Goal: Check status: Check status

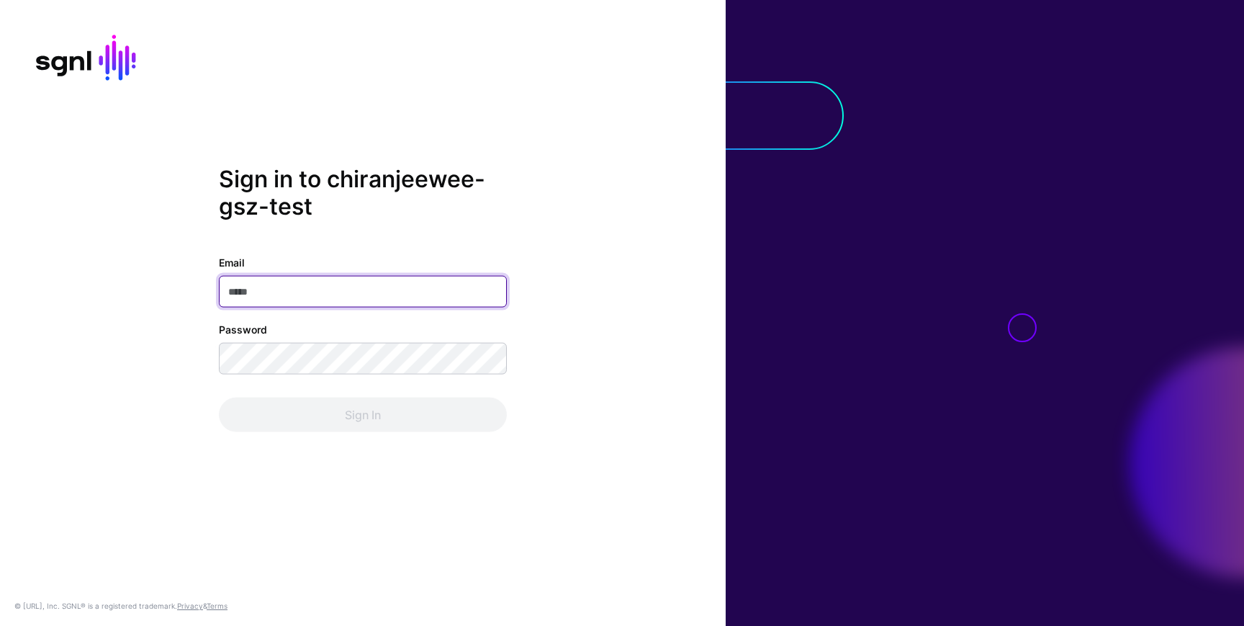
click at [322, 298] on input "Email" at bounding box center [363, 292] width 288 height 32
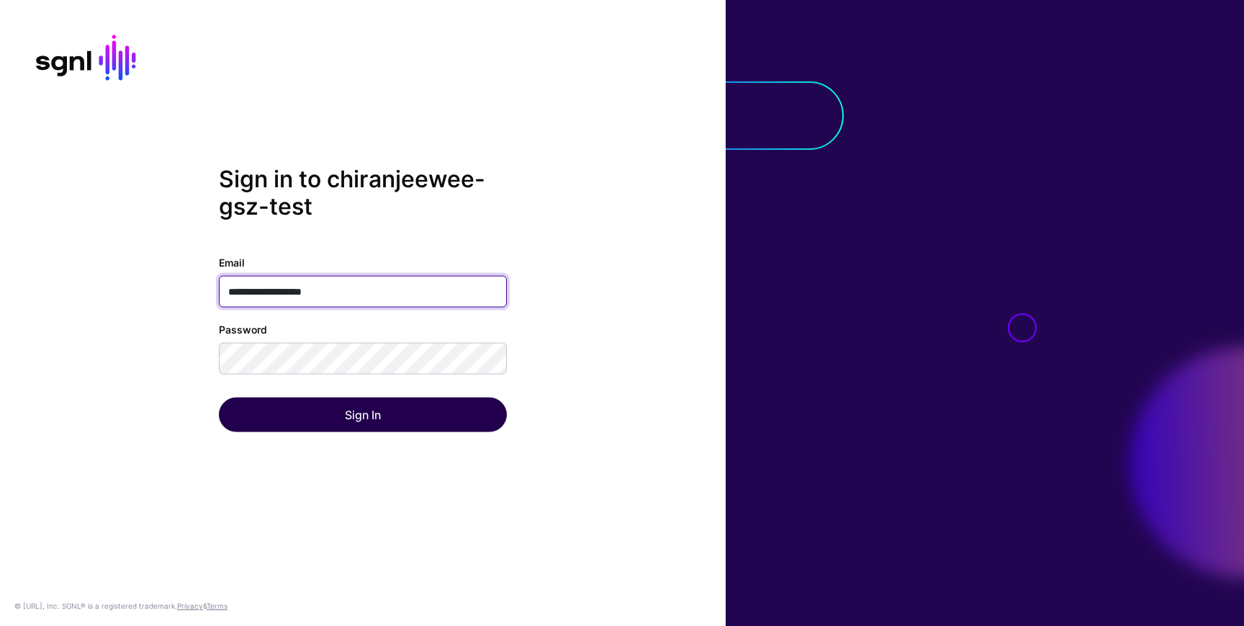
type input "**********"
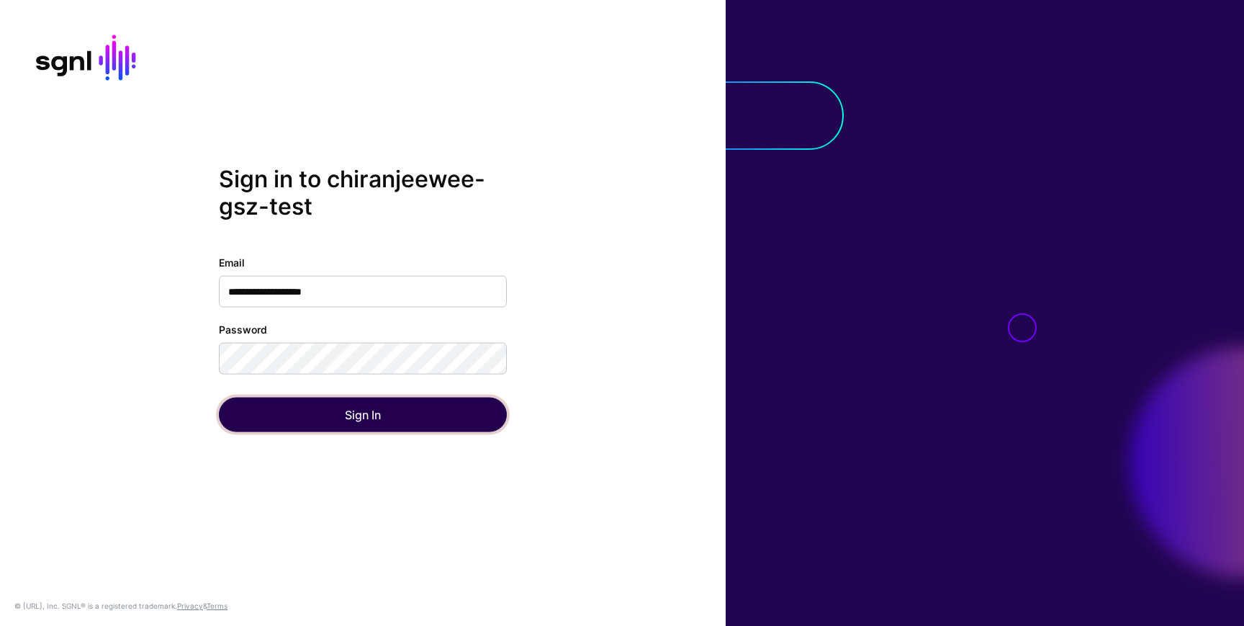
click at [285, 408] on button "Sign In" at bounding box center [363, 414] width 288 height 35
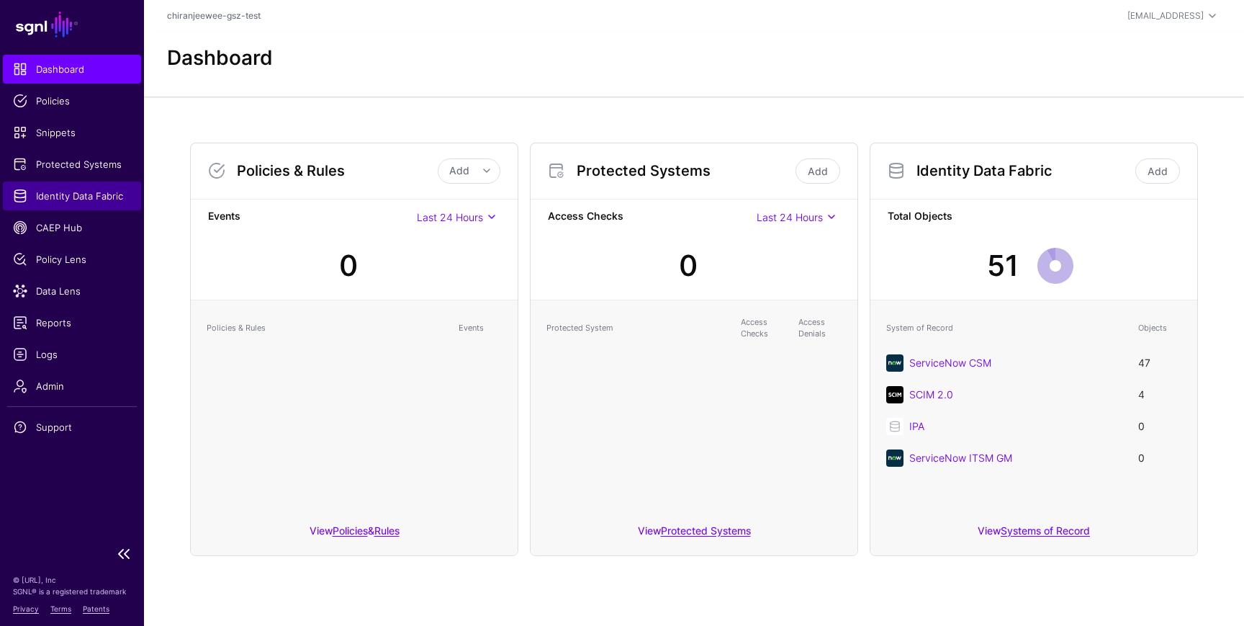
click at [87, 197] on span "Identity Data Fabric" at bounding box center [72, 196] width 118 height 14
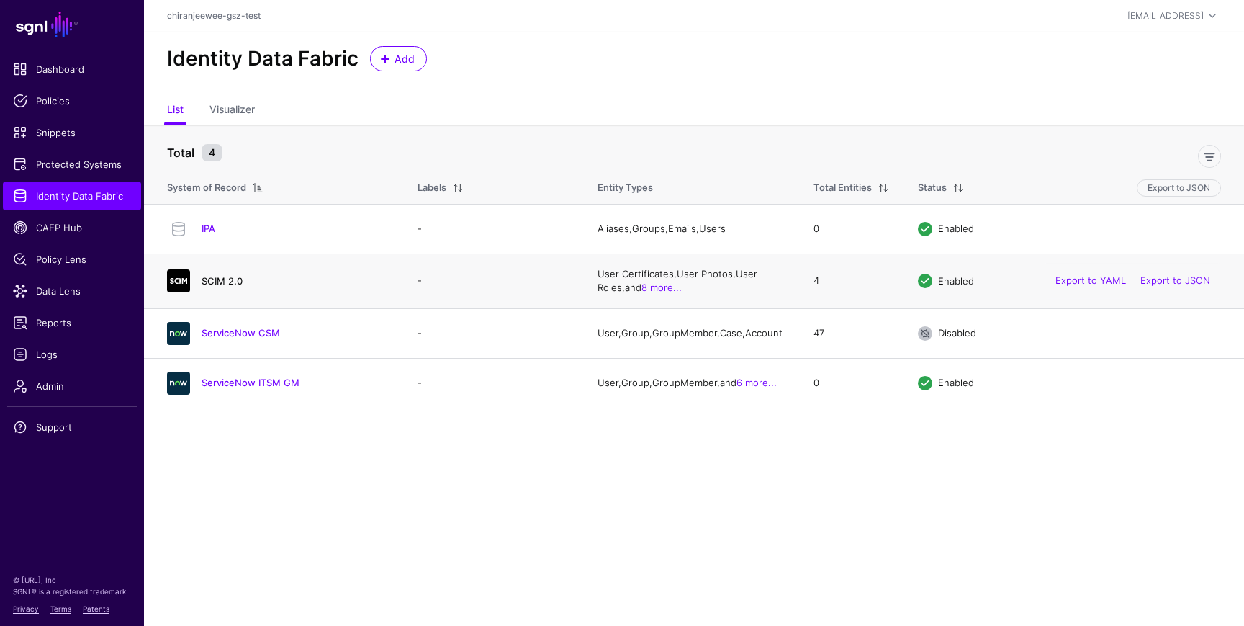
click at [226, 279] on link "SCIM 2.0" at bounding box center [222, 281] width 41 height 12
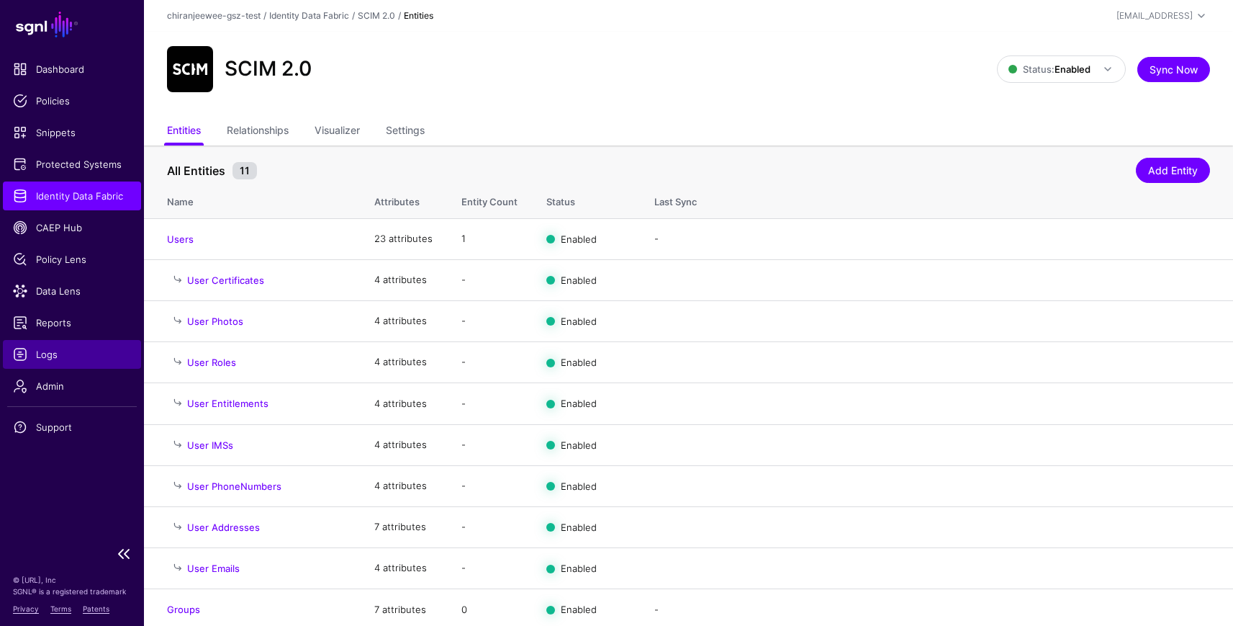
click at [55, 355] on span "Logs" at bounding box center [72, 354] width 118 height 14
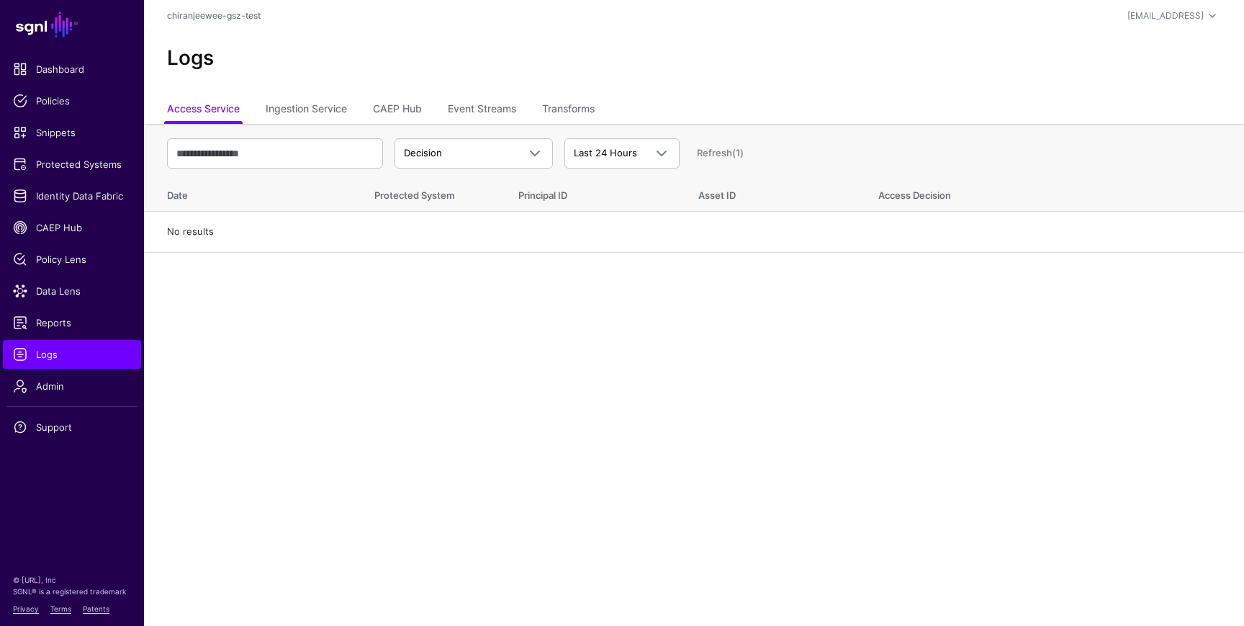
click at [328, 87] on div "Logs" at bounding box center [694, 64] width 1100 height 65
click at [320, 96] on link "Ingestion Service" at bounding box center [306, 109] width 81 height 27
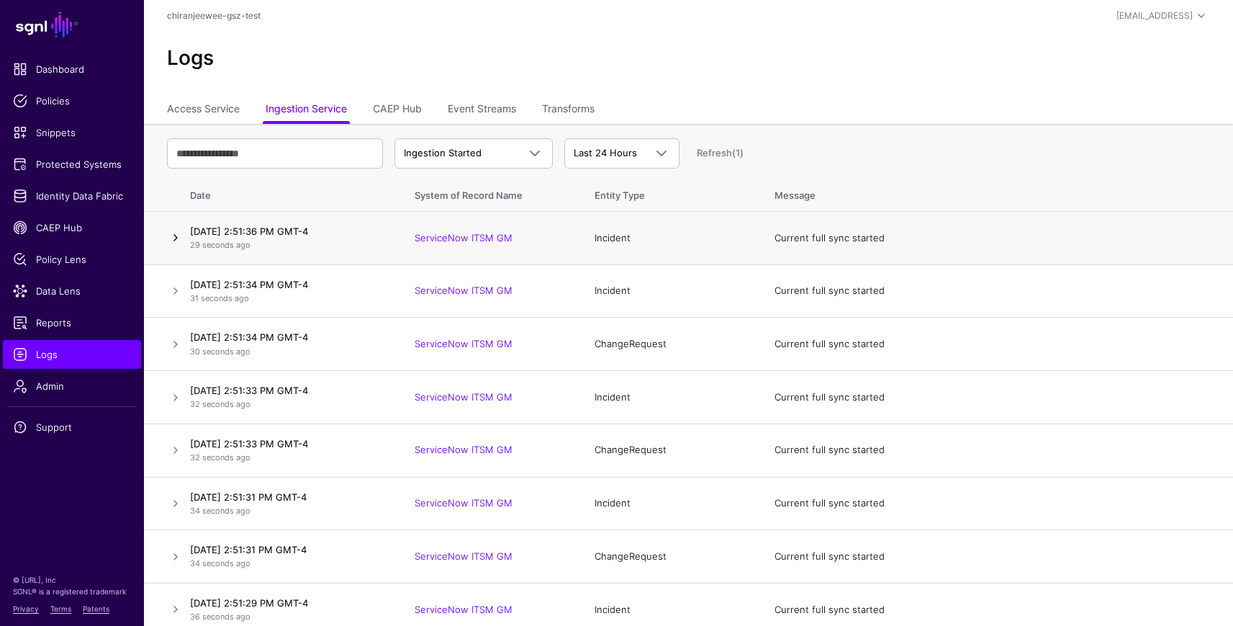
click at [176, 237] on link at bounding box center [175, 237] width 17 height 17
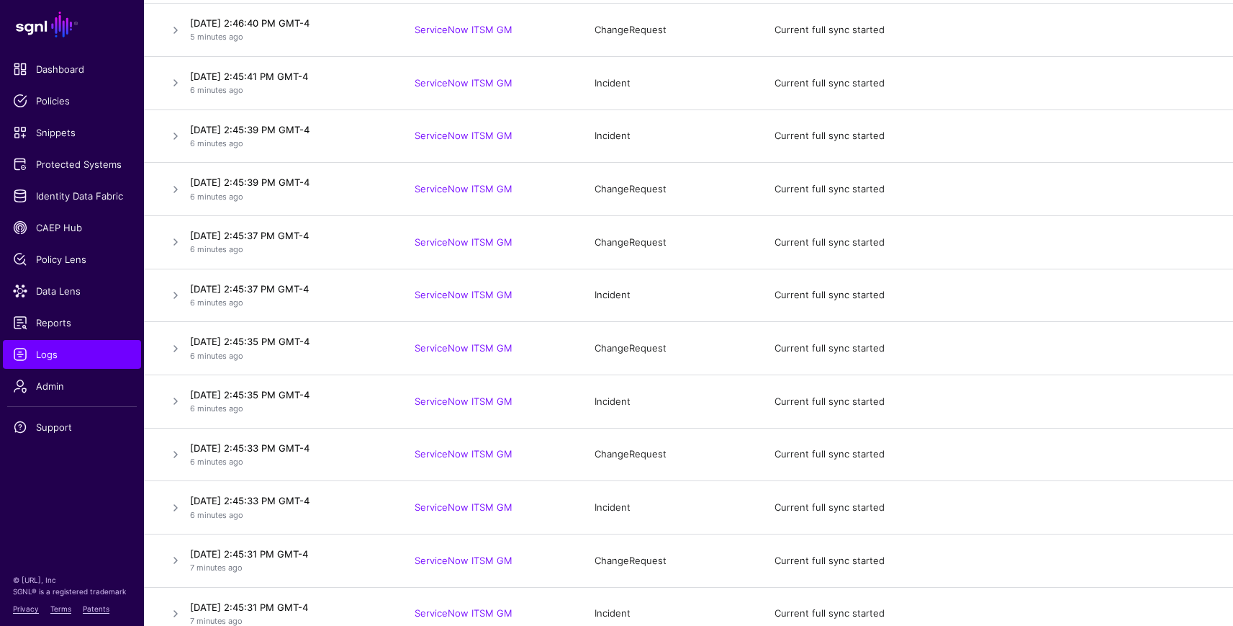
scroll to position [3758, 0]
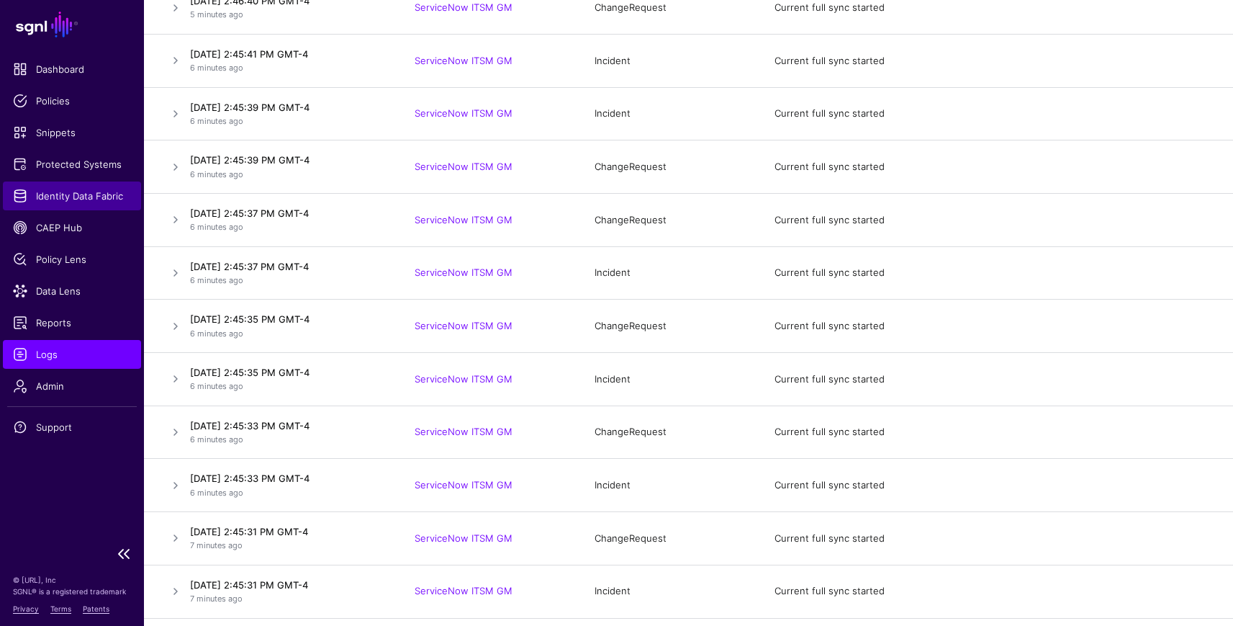
click at [76, 195] on span "Identity Data Fabric" at bounding box center [72, 196] width 118 height 14
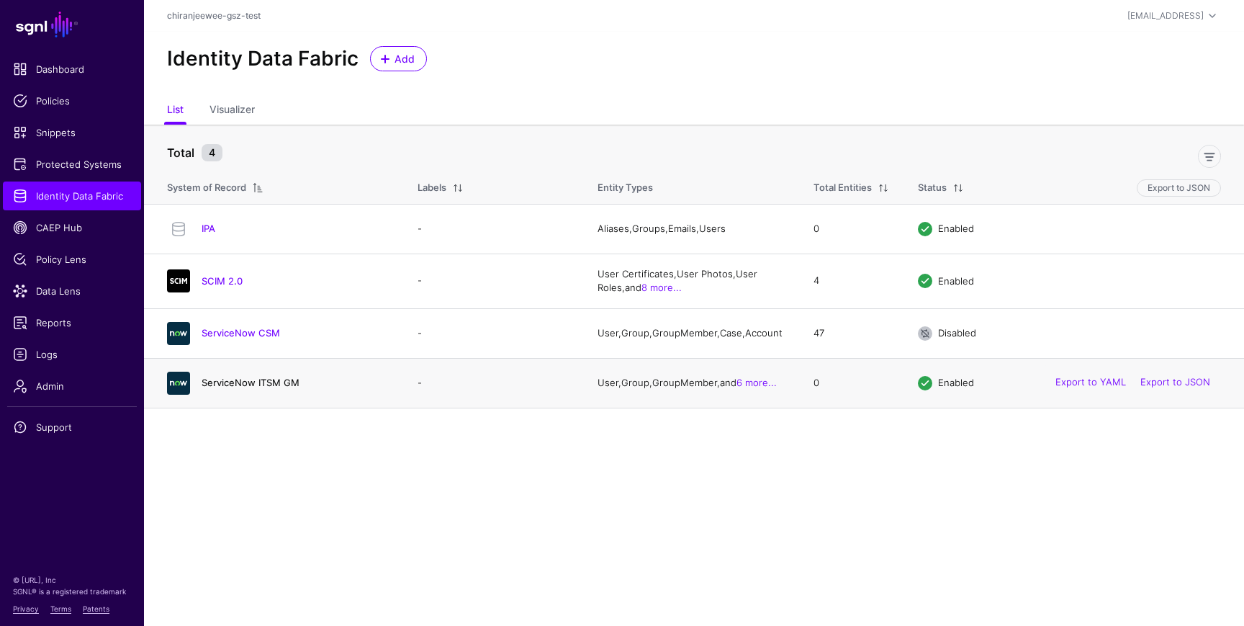
click at [271, 387] on link "ServiceNow ITSM GM" at bounding box center [251, 383] width 98 height 12
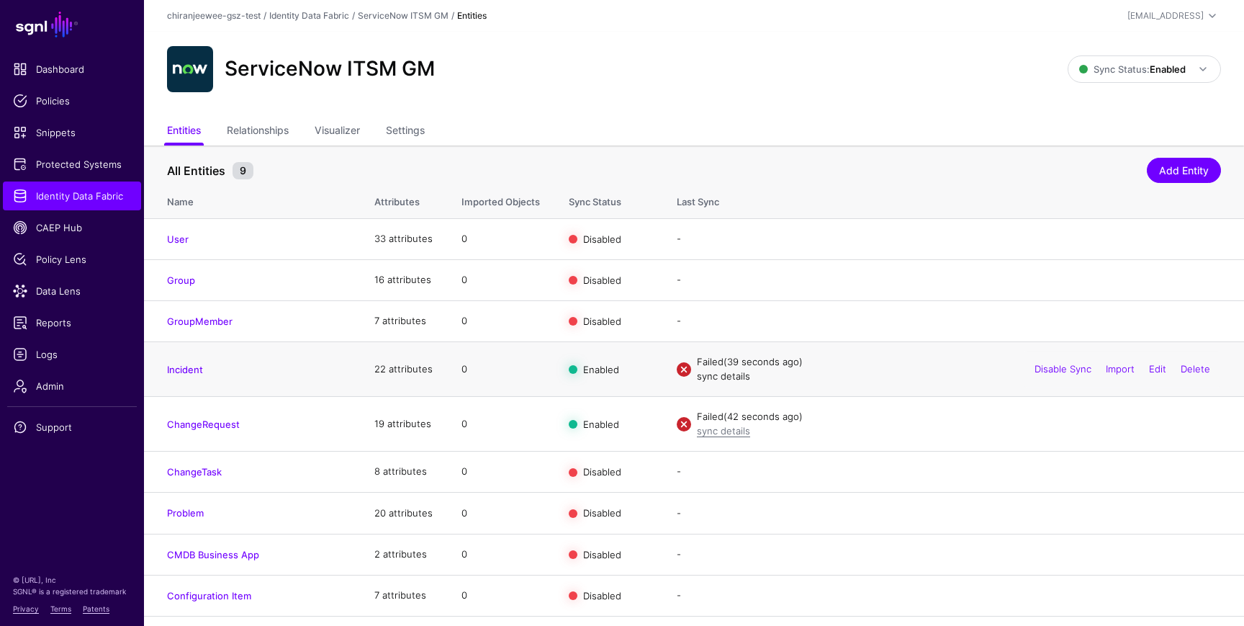
click at [708, 374] on link "sync details" at bounding box center [723, 376] width 53 height 12
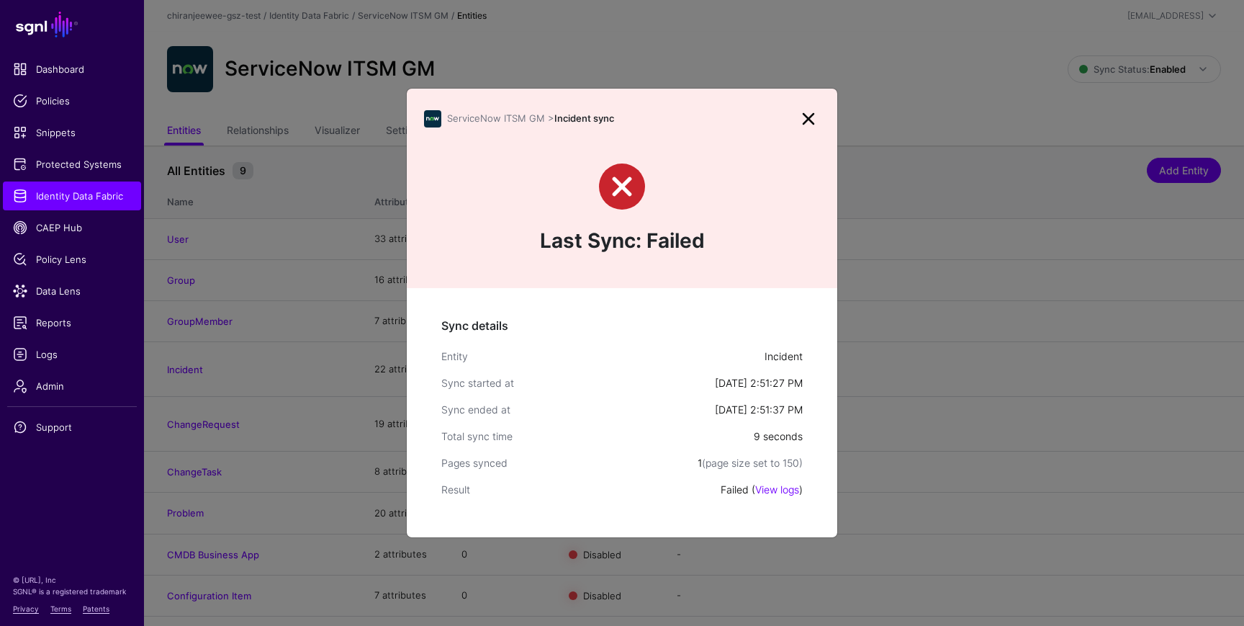
click at [811, 114] on link at bounding box center [808, 118] width 23 height 23
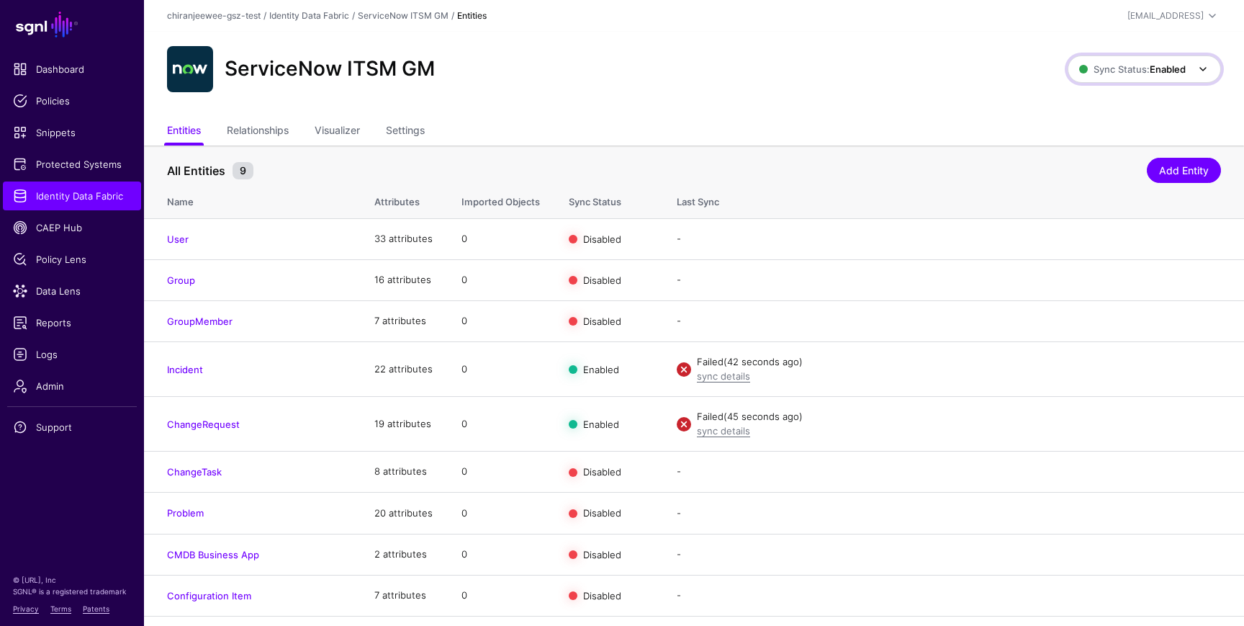
click at [1144, 71] on span "Sync Status: Enabled" at bounding box center [1132, 69] width 107 height 12
click at [1098, 161] on span "Disabled Syncing inactive for all configured entities" at bounding box center [1128, 172] width 161 height 47
click at [716, 379] on link "sync details" at bounding box center [723, 376] width 53 height 12
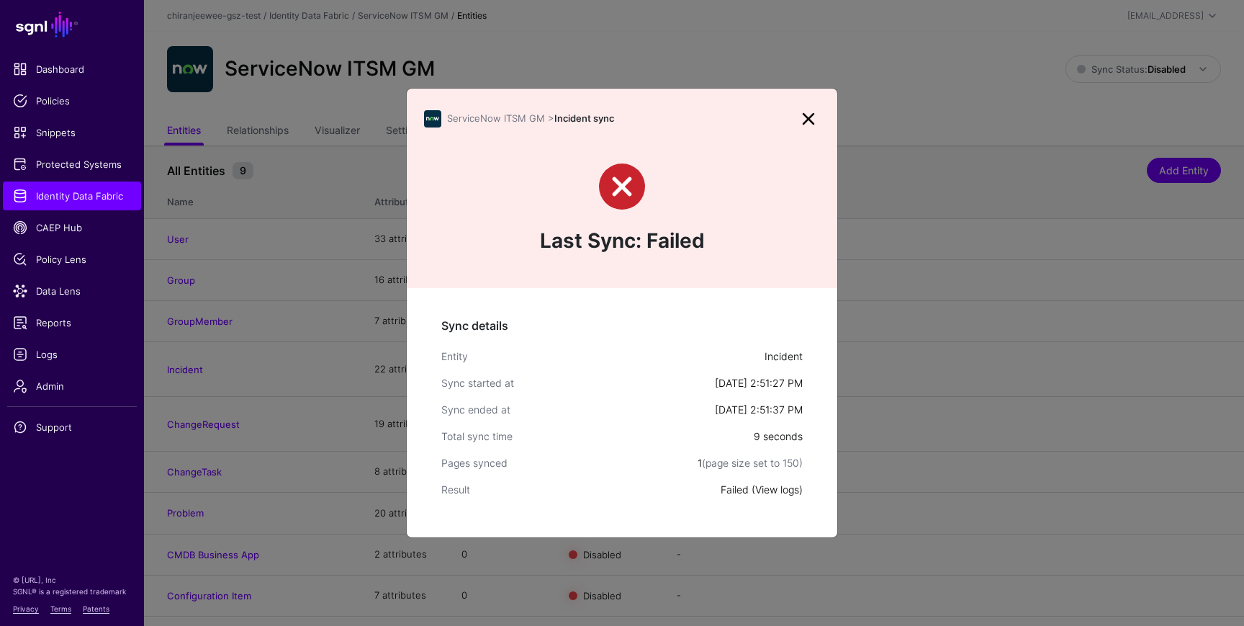
click at [779, 487] on link "View logs" at bounding box center [777, 489] width 44 height 12
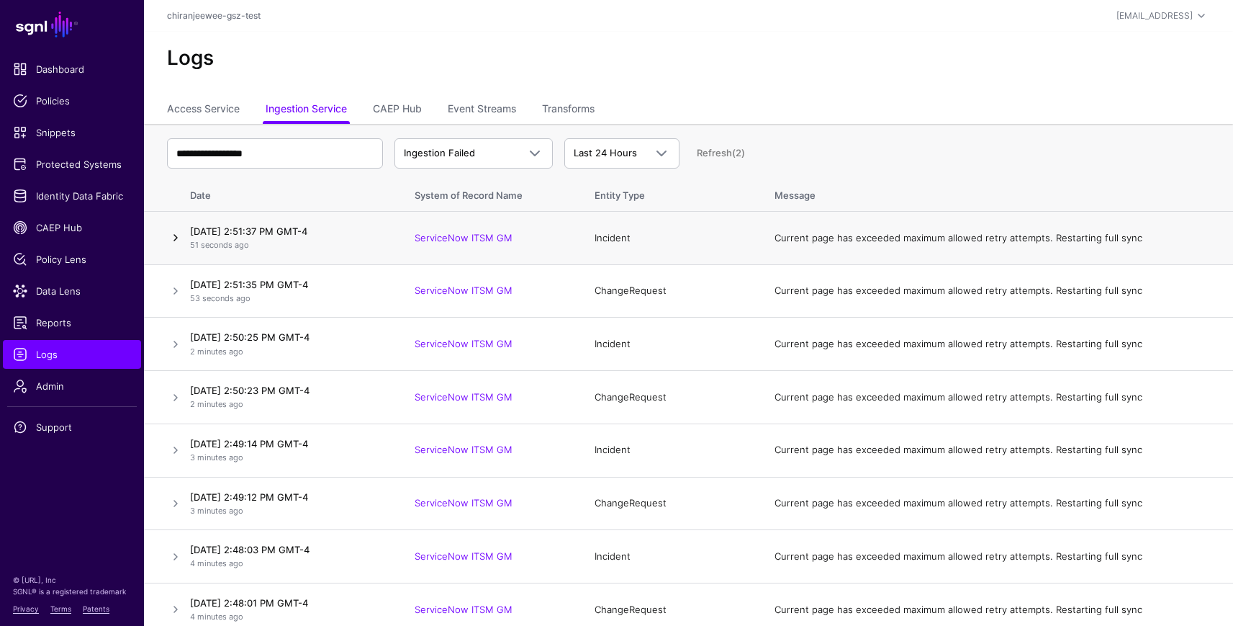
click at [177, 236] on link at bounding box center [175, 237] width 17 height 17
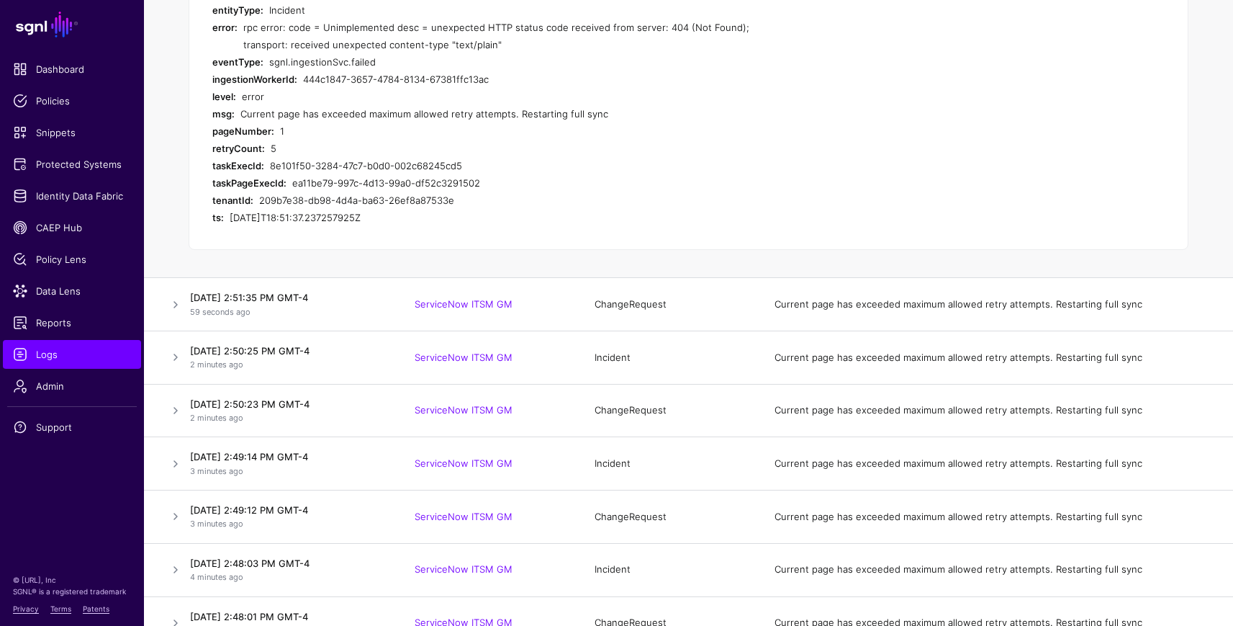
scroll to position [424, 0]
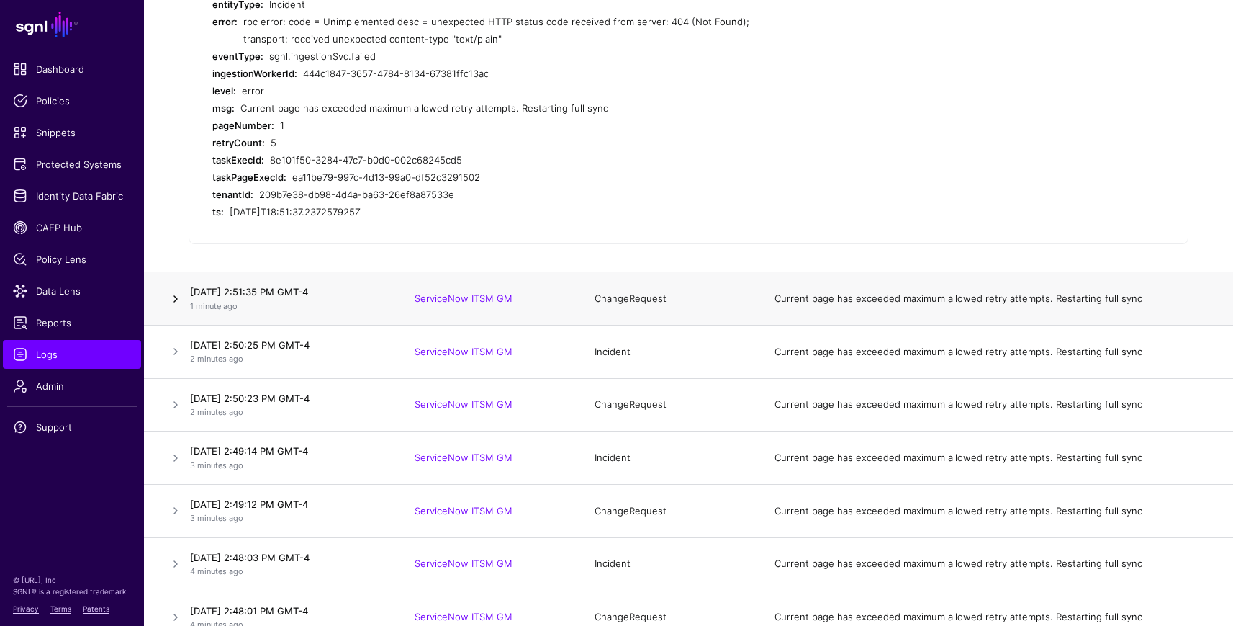
click at [174, 298] on link at bounding box center [175, 298] width 17 height 17
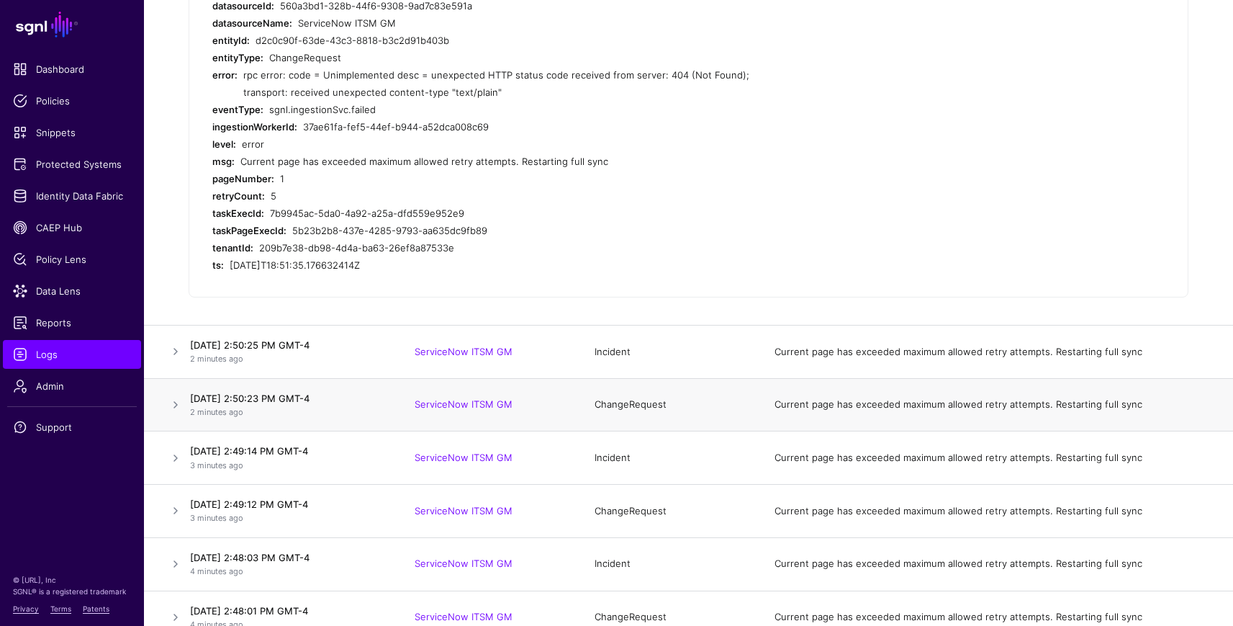
scroll to position [298, 0]
